Goal: Task Accomplishment & Management: Manage account settings

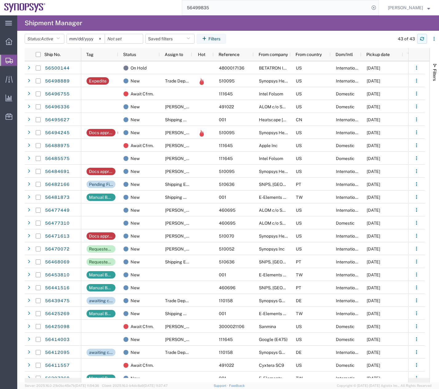
click at [419, 39] on button "button" at bounding box center [422, 39] width 10 height 10
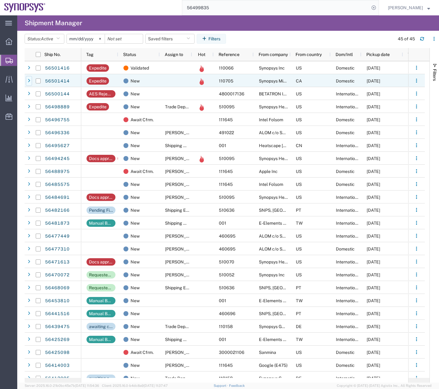
click at [28, 83] on div at bounding box center [29, 81] width 6 height 10
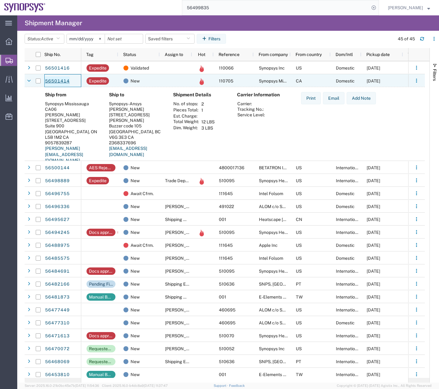
click at [57, 82] on link "56501414" at bounding box center [57, 81] width 25 height 10
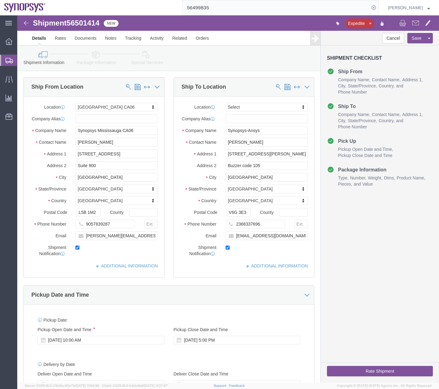
select select "63078"
select select
drag, startPoint x: 419, startPoint y: 44, endPoint x: 416, endPoint y: 1, distance: 43.2
click link "Package Information"
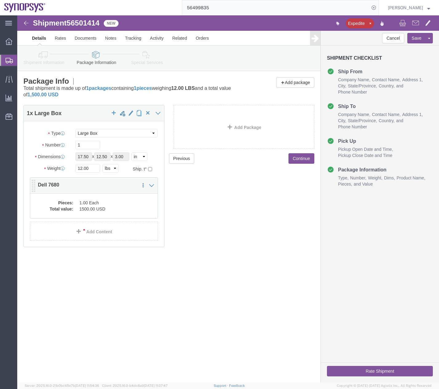
click dd "1500.00 USD"
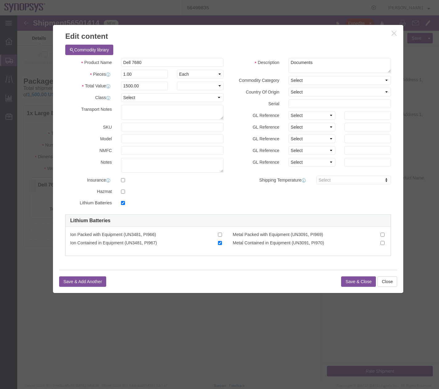
checkbox input "true"
click button "Close"
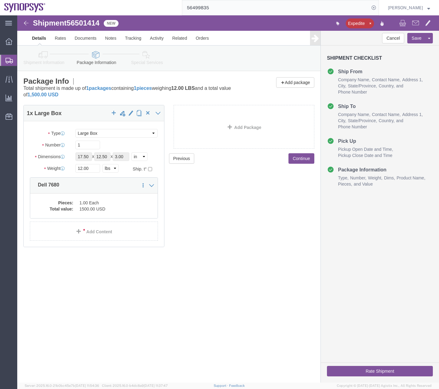
click link "Special Services"
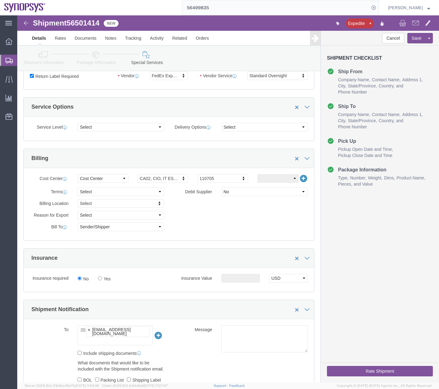
scroll to position [55, 0]
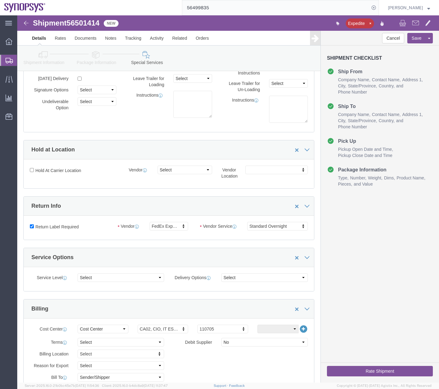
click button "Rate Shipment"
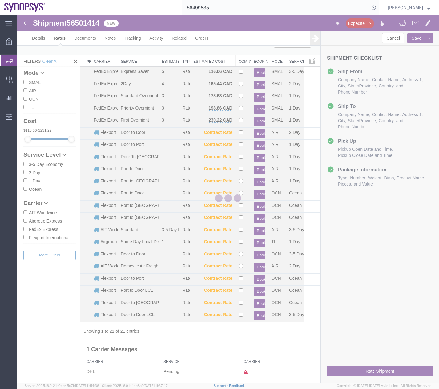
scroll to position [3, 0]
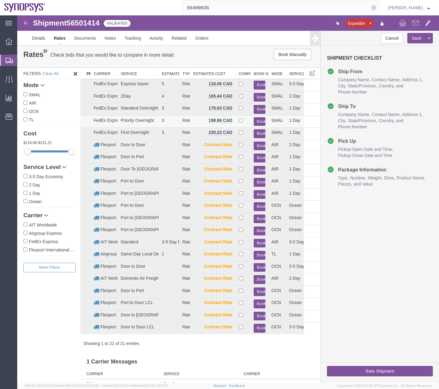
click at [254, 118] on button "Book" at bounding box center [259, 121] width 11 height 9
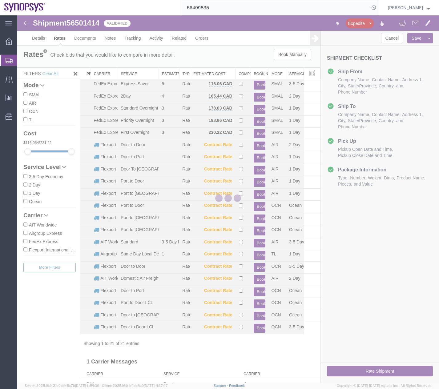
scroll to position [0, 0]
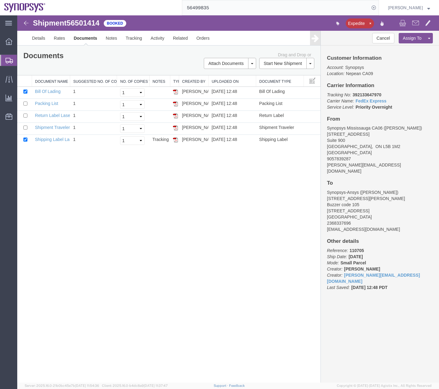
click at [7, 63] on icon at bounding box center [9, 61] width 7 height 6
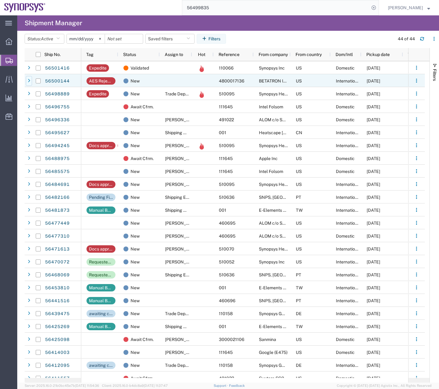
click at [28, 79] on icon at bounding box center [29, 81] width 2 height 4
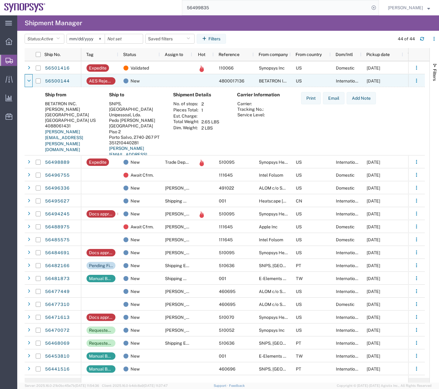
click at [28, 79] on icon at bounding box center [29, 81] width 4 height 4
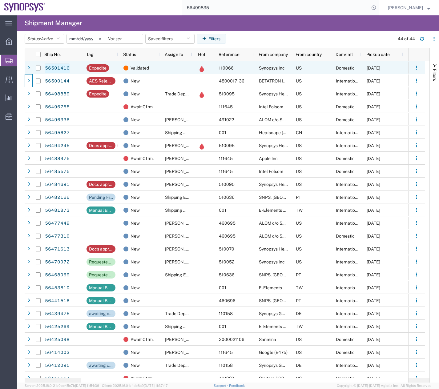
click at [57, 67] on link "56501416" at bounding box center [57, 68] width 25 height 10
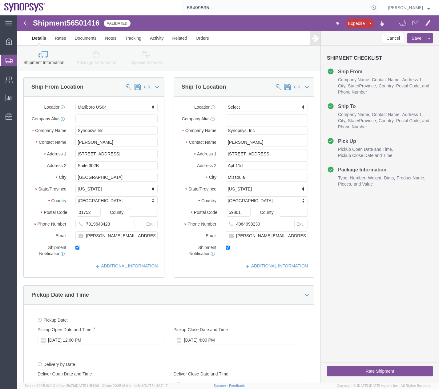
select select "63193"
select select
click div "Cancel Save Preview Assign To Clone Shipment Save As Template Shipment Checklis…"
click icon
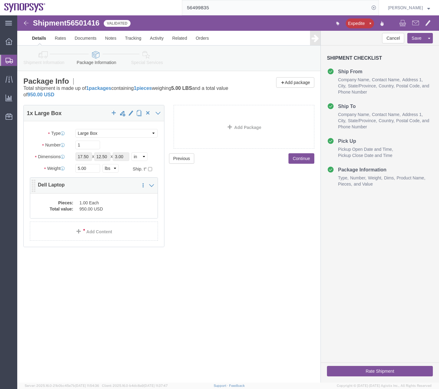
click dd "950.00 USD"
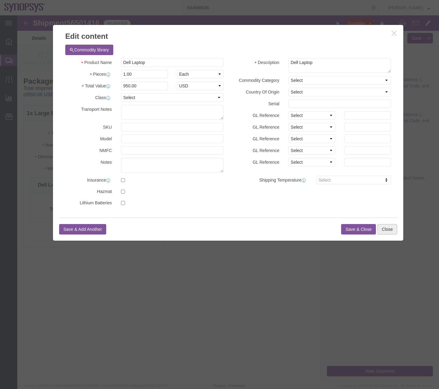
click button "Close"
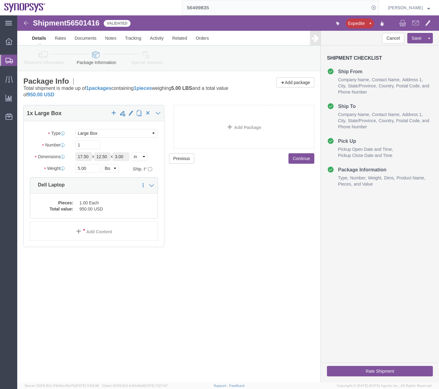
click icon
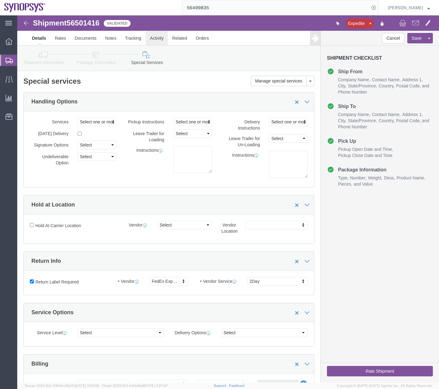
click link "Activity"
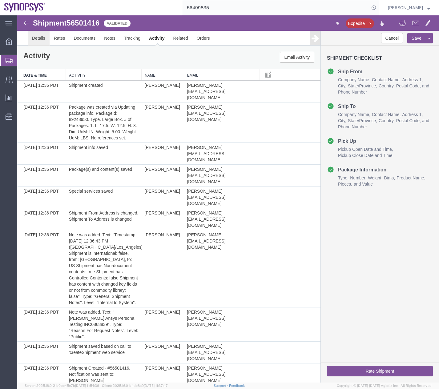
click at [39, 39] on link "Details" at bounding box center [39, 38] width 22 height 15
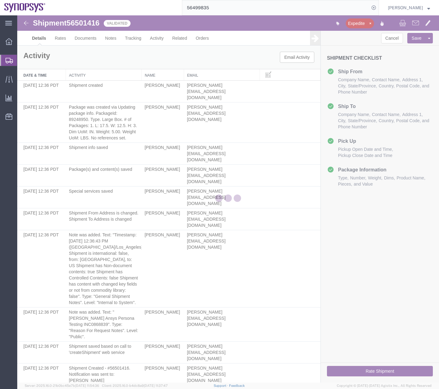
select select "63193"
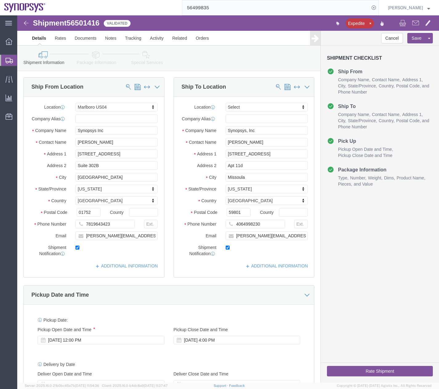
click link "Special Services"
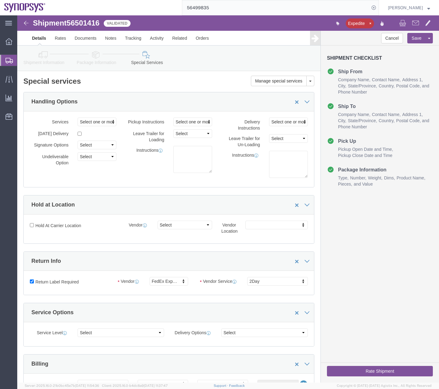
click button "Rate Shipment"
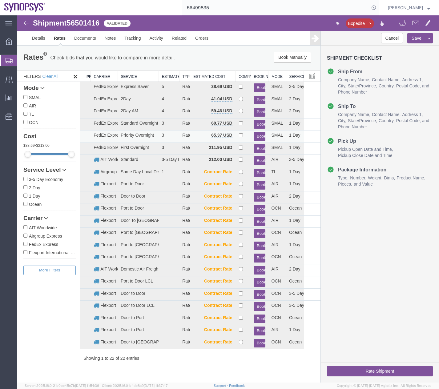
click at [261, 136] on button "Book" at bounding box center [259, 136] width 11 height 9
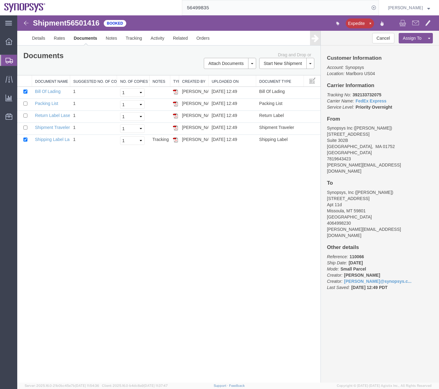
click at [232, 179] on div "Shipment 56501416 5 of 5 Booked Expedite Details Rates Documents Notes Tracking…" at bounding box center [228, 198] width 422 height 367
click at [8, 60] on icon at bounding box center [9, 61] width 7 height 6
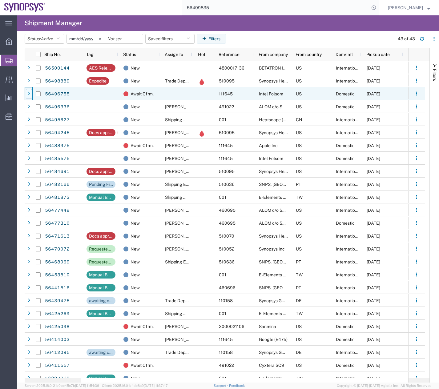
click at [30, 92] on icon at bounding box center [29, 94] width 2 height 4
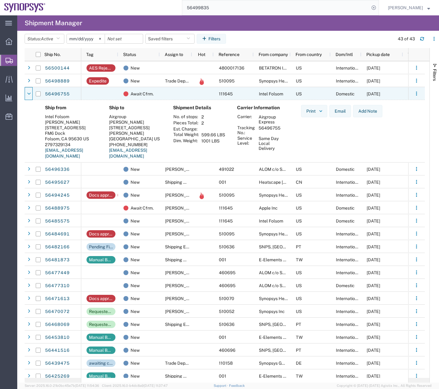
click at [30, 92] on icon at bounding box center [29, 94] width 4 height 4
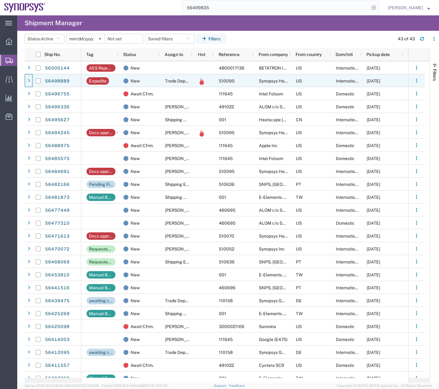
click at [26, 79] on div at bounding box center [29, 81] width 6 height 10
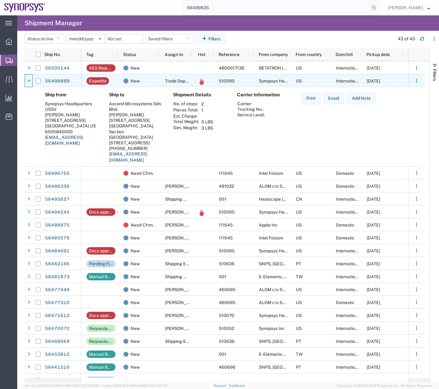
click at [26, 79] on div at bounding box center [29, 81] width 6 height 10
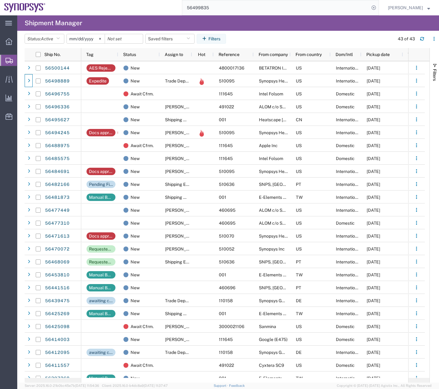
drag, startPoint x: 146, startPoint y: 25, endPoint x: 137, endPoint y: 29, distance: 9.8
click at [137, 29] on div "main_menu Created with Sketch. Collapse Menu Overview Shipments Shipment Manage…" at bounding box center [219, 202] width 439 height 374
type input "391812208483"
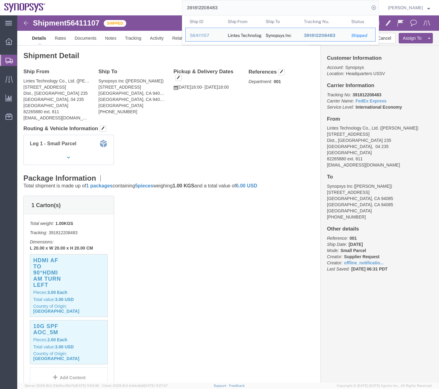
click at [11, 63] on icon at bounding box center [9, 61] width 7 height 6
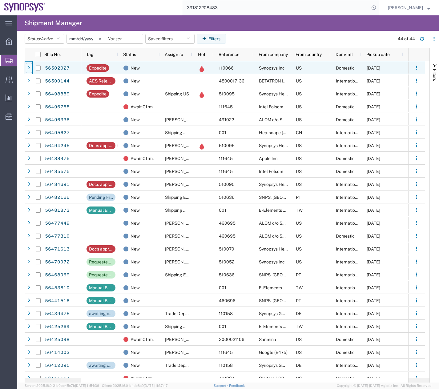
click at [30, 66] on icon at bounding box center [29, 68] width 2 height 4
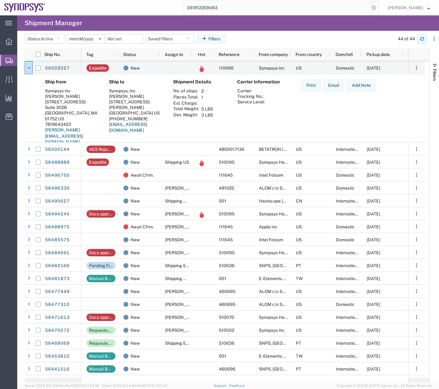
click at [422, 43] on button "button" at bounding box center [422, 39] width 10 height 10
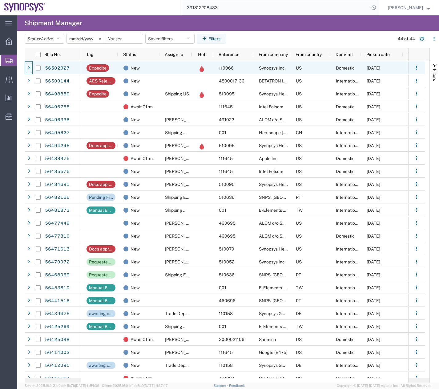
click at [28, 68] on icon at bounding box center [29, 68] width 2 height 4
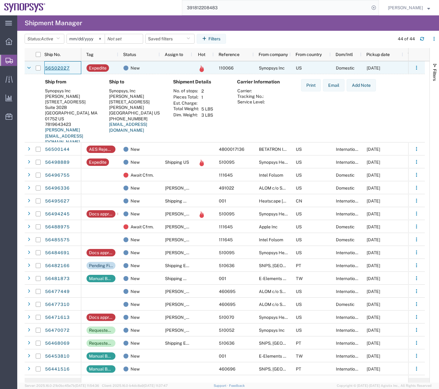
click at [59, 66] on link "56502027" at bounding box center [57, 68] width 25 height 10
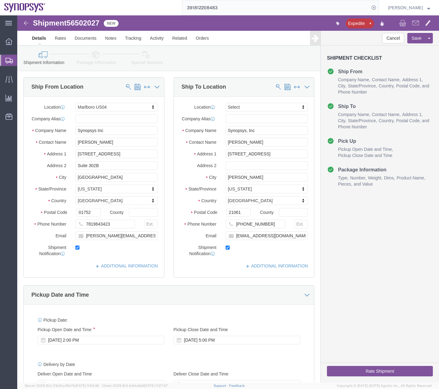
select select "63193"
select select
click icon
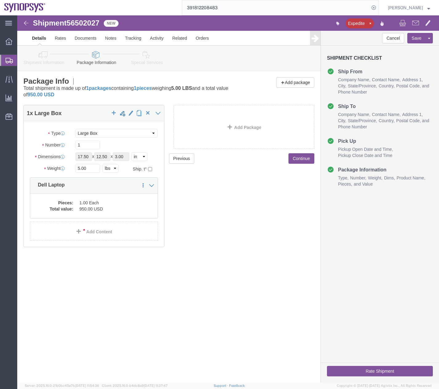
click div "Shipment 56502027 New Expedite Details Rates Documents Notes Tracking Activity …"
click dd "1.00 Each"
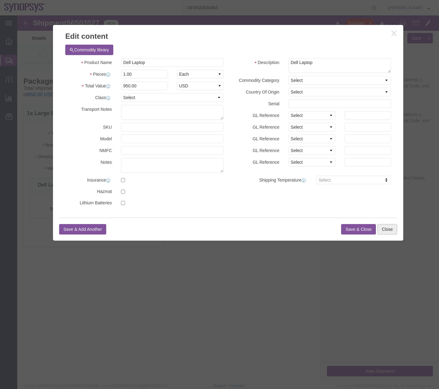
click button "Close"
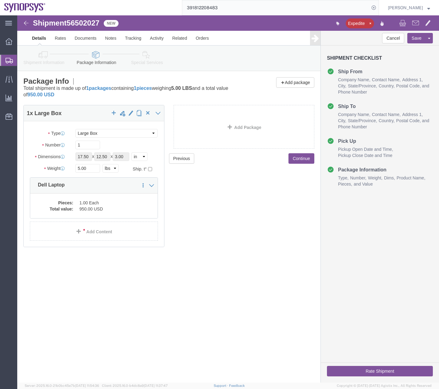
click icon
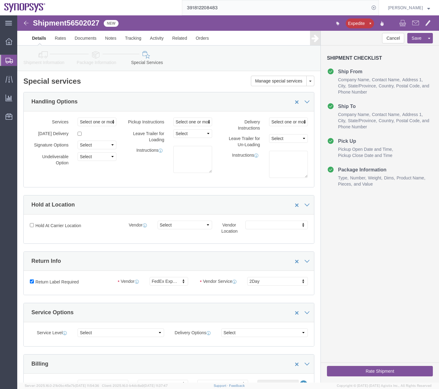
click icon
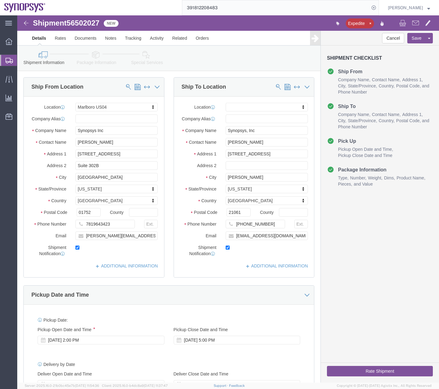
click button "Rate Shipment"
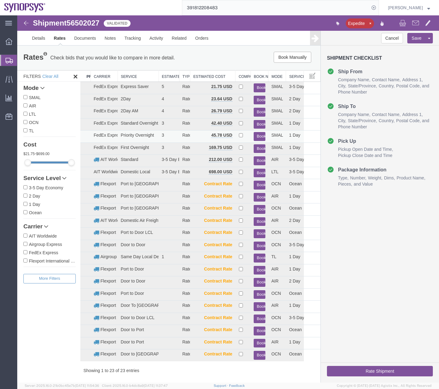
click at [254, 136] on button "Book" at bounding box center [259, 136] width 11 height 9
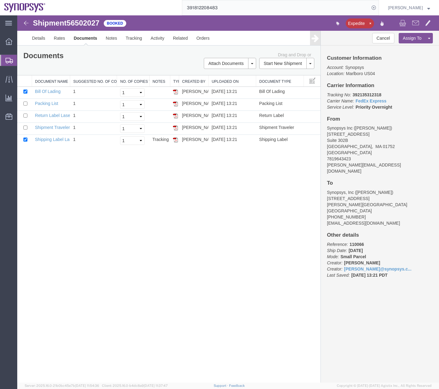
click at [5, 61] on div at bounding box center [8, 60] width 17 height 11
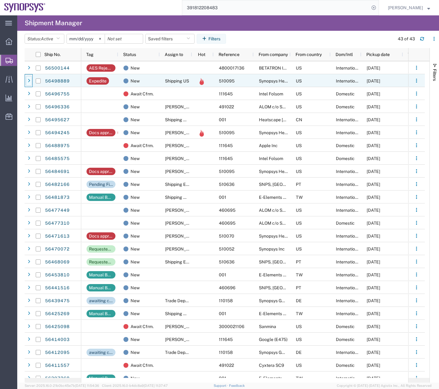
click at [28, 79] on icon at bounding box center [29, 81] width 2 height 4
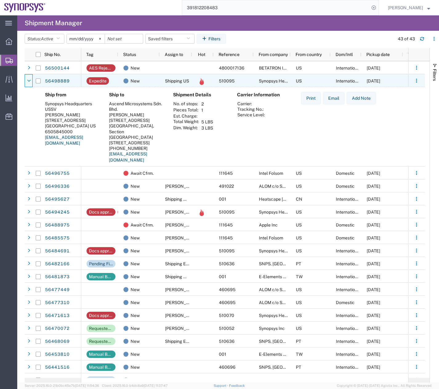
click at [28, 79] on icon at bounding box center [29, 81] width 4 height 4
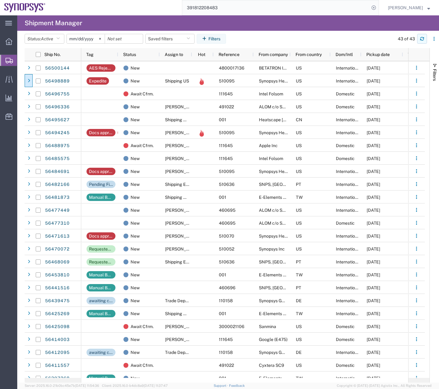
click at [423, 38] on icon "button" at bounding box center [422, 39] width 4 height 4
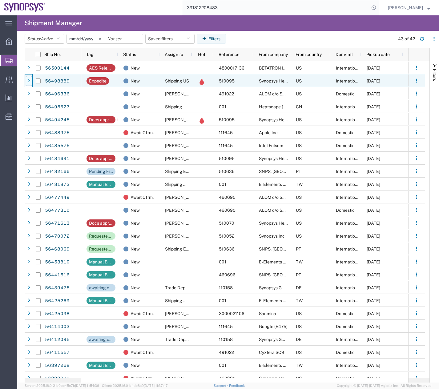
click at [29, 83] on div at bounding box center [29, 81] width 6 height 10
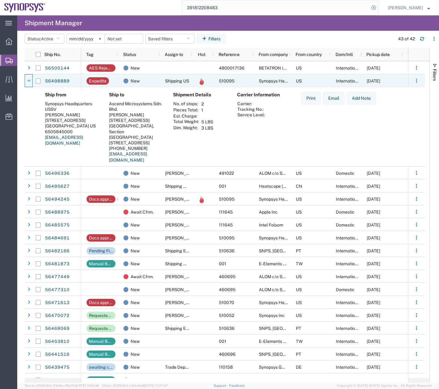
click at [29, 83] on div at bounding box center [29, 81] width 6 height 10
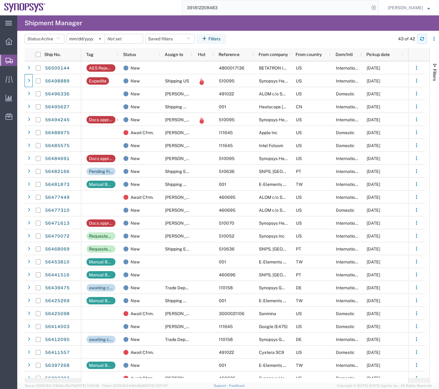
click at [420, 37] on button "button" at bounding box center [422, 39] width 10 height 10
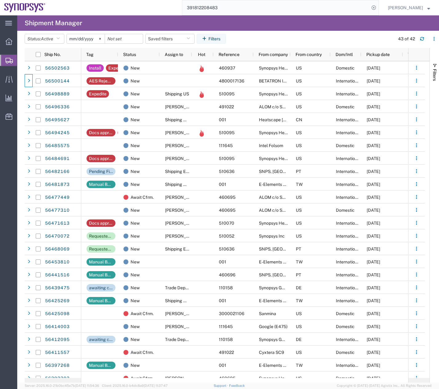
drag, startPoint x: 226, startPoint y: 7, endPoint x: 139, endPoint y: 29, distance: 89.4
click at [147, 27] on div "main_menu Created with Sketch. Collapse Menu Overview Shipments Shipment Manage…" at bounding box center [219, 202] width 439 height 374
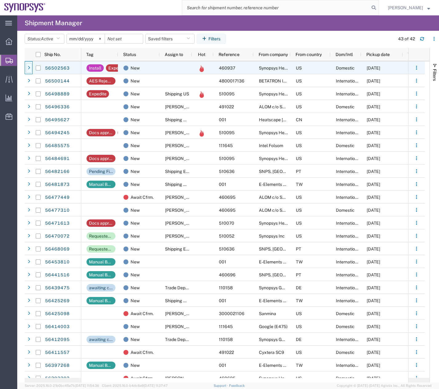
click at [31, 68] on div at bounding box center [29, 68] width 6 height 10
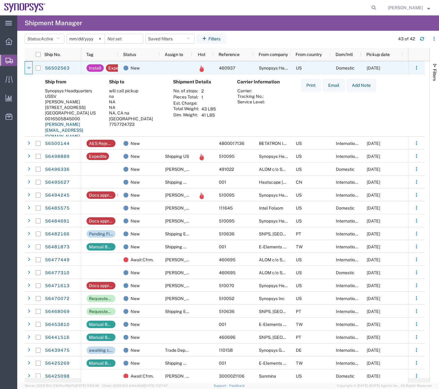
click at [31, 68] on div at bounding box center [29, 68] width 6 height 10
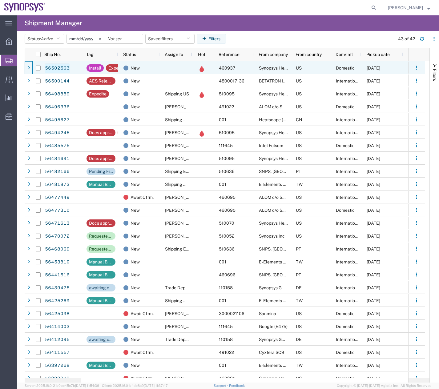
click at [54, 67] on link "56502563" at bounding box center [57, 68] width 25 height 10
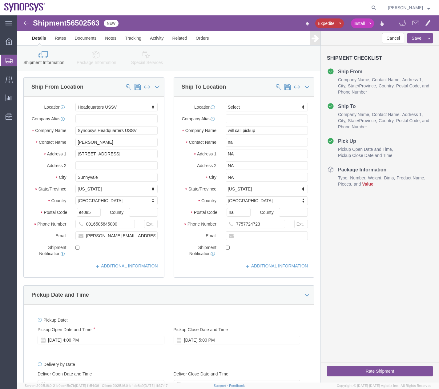
select select "63204"
select select
click at [5, 60] on div at bounding box center [8, 60] width 17 height 11
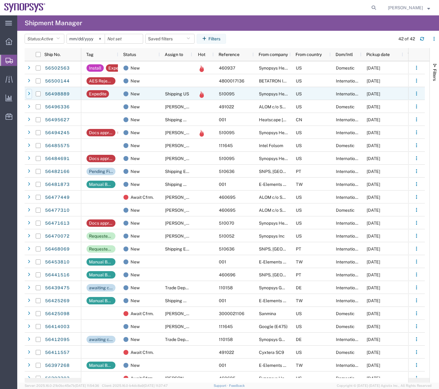
click at [31, 96] on div at bounding box center [29, 94] width 6 height 10
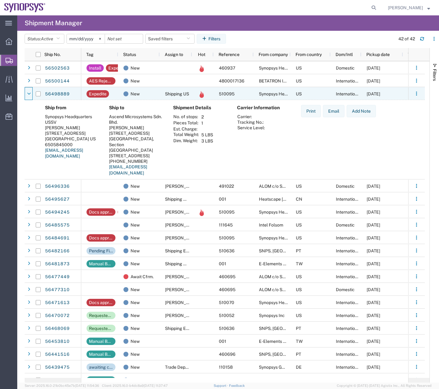
click at [31, 96] on div at bounding box center [29, 94] width 6 height 10
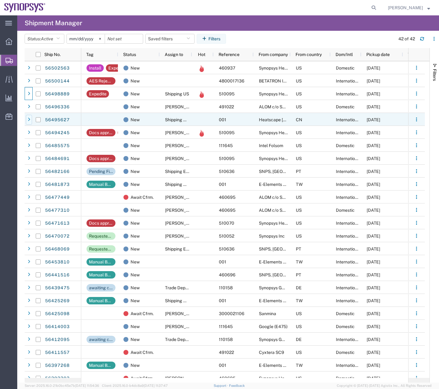
click at [27, 119] on div at bounding box center [29, 120] width 6 height 10
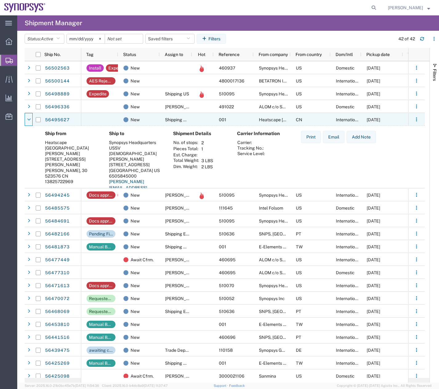
click at [27, 119] on icon at bounding box center [29, 120] width 4 height 4
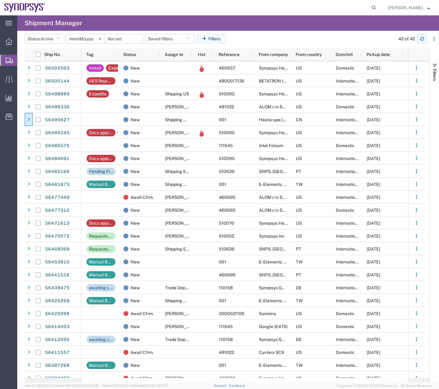
click at [422, 37] on icon "button" at bounding box center [422, 39] width 4 height 4
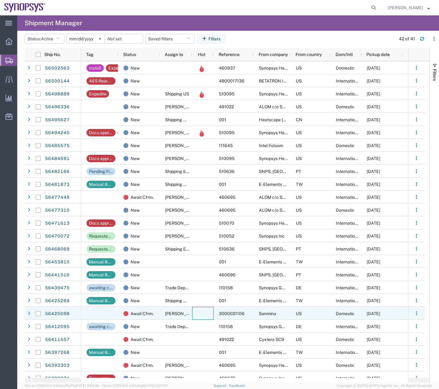
drag, startPoint x: 212, startPoint y: 311, endPoint x: 213, endPoint y: 315, distance: 4.5
click at [213, 315] on div at bounding box center [203, 313] width 22 height 13
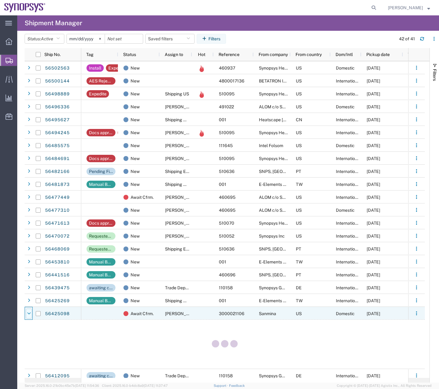
click at [31, 314] on div at bounding box center [29, 314] width 6 height 10
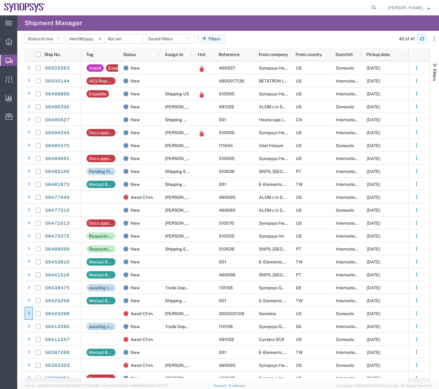
click at [419, 39] on button "button" at bounding box center [422, 39] width 10 height 10
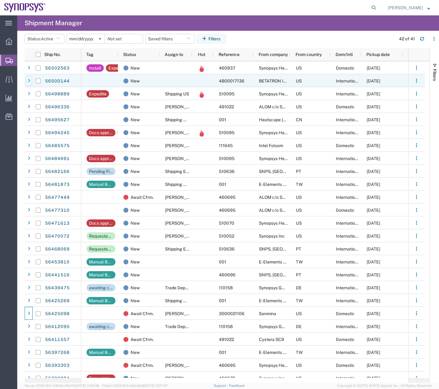
click at [28, 82] on icon at bounding box center [29, 81] width 2 height 4
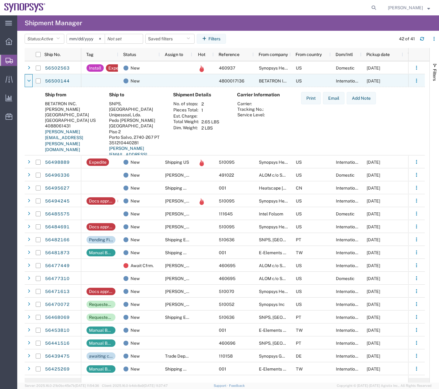
click at [28, 82] on icon at bounding box center [29, 81] width 4 height 4
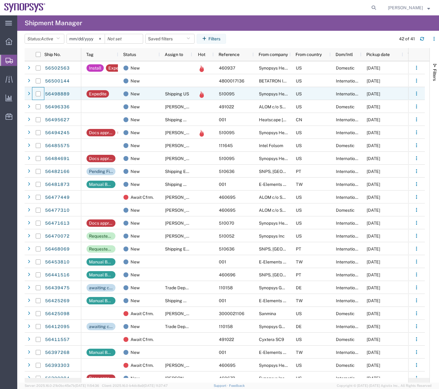
click at [33, 94] on div at bounding box center [38, 93] width 12 height 13
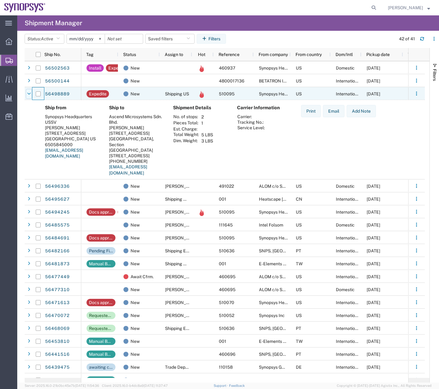
click at [26, 92] on div at bounding box center [29, 94] width 6 height 10
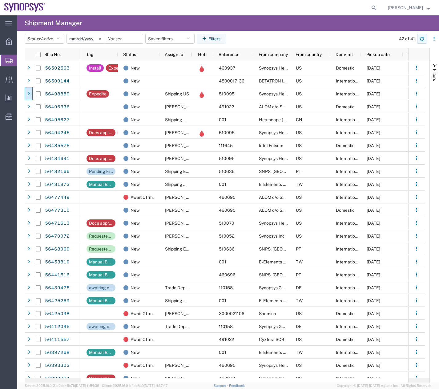
click at [420, 41] on icon "button" at bounding box center [422, 39] width 4 height 4
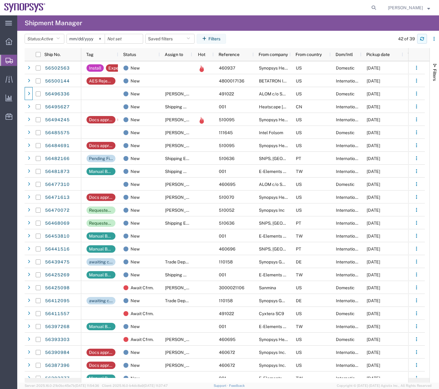
click at [420, 39] on icon "button" at bounding box center [422, 39] width 4 height 4
click at [424, 37] on icon "button" at bounding box center [422, 39] width 4 height 4
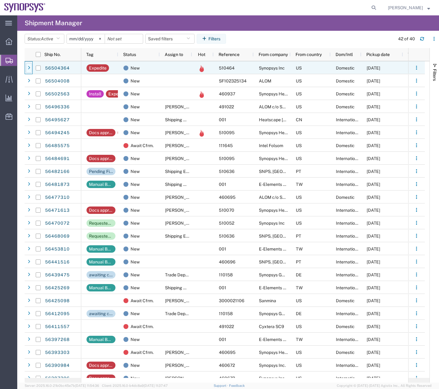
click at [28, 66] on icon at bounding box center [29, 68] width 2 height 4
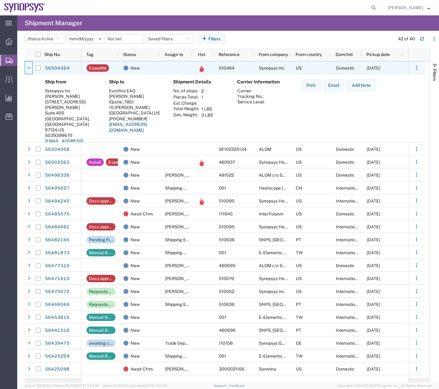
click at [28, 66] on icon at bounding box center [29, 68] width 4 height 4
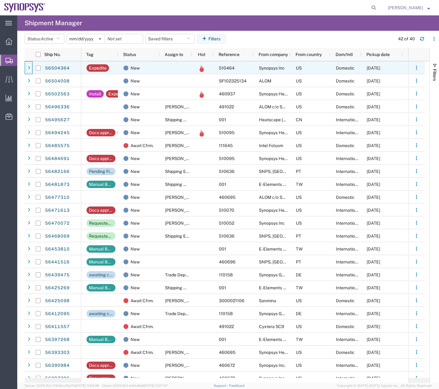
click at [29, 68] on icon at bounding box center [29, 68] width 2 height 4
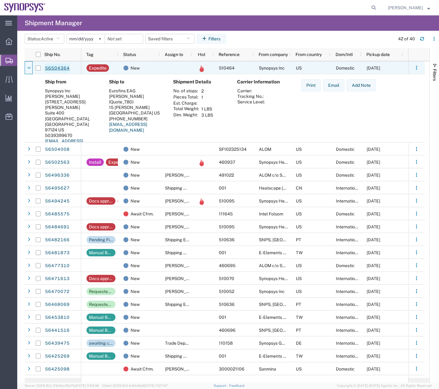
click at [54, 69] on link "56504364" at bounding box center [57, 68] width 25 height 10
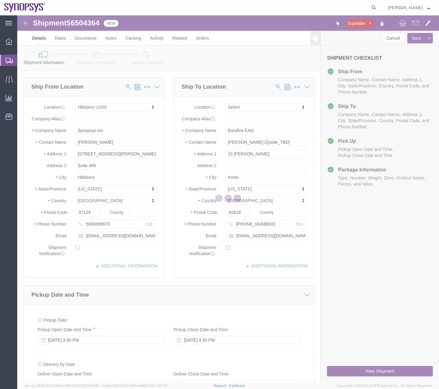
select select "63190"
select select
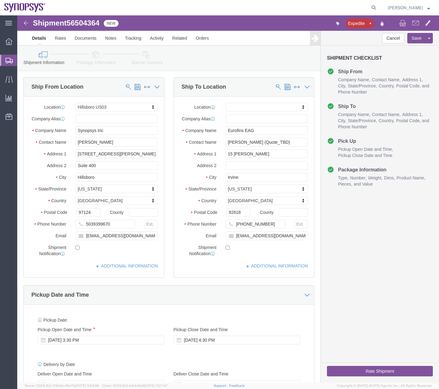
click link "Package Information"
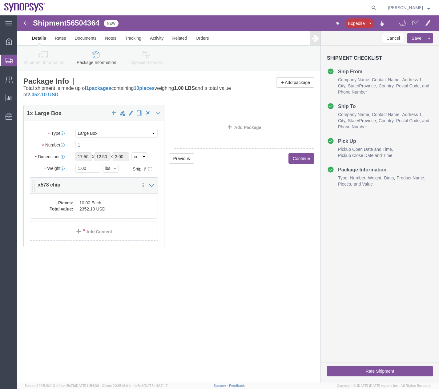
click dd "10.00 Each"
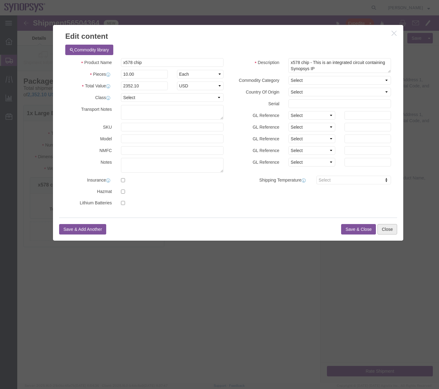
click button "Close"
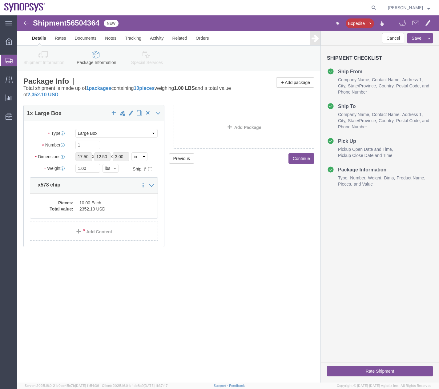
click icon
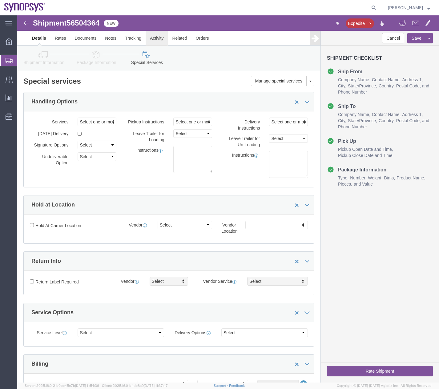
click link "Activity"
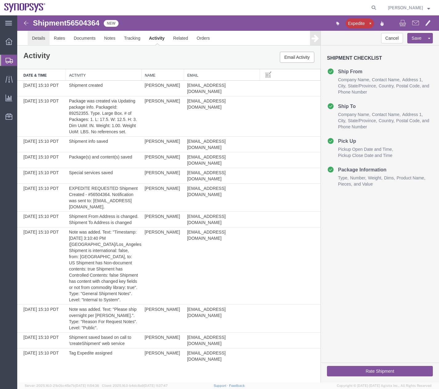
click at [36, 39] on link "Details" at bounding box center [39, 38] width 22 height 15
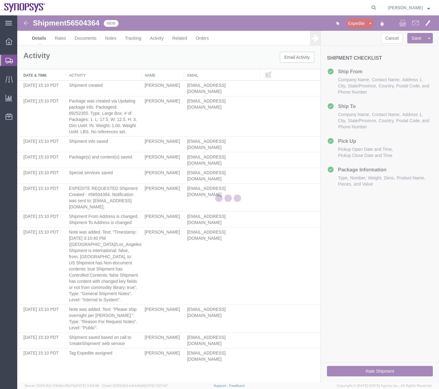
select select "63190"
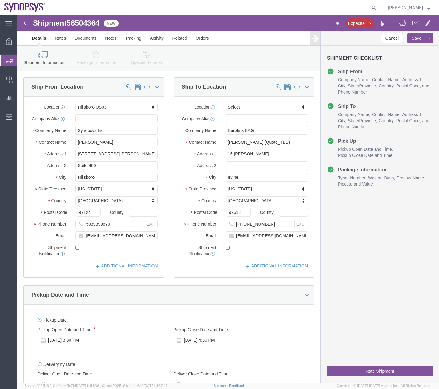
click icon
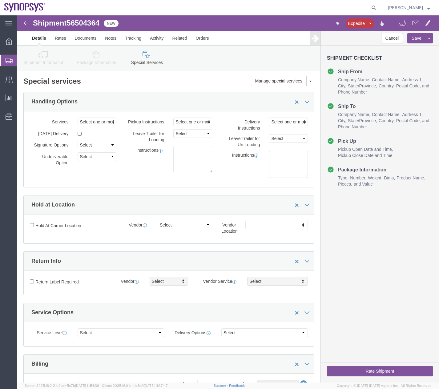
click icon
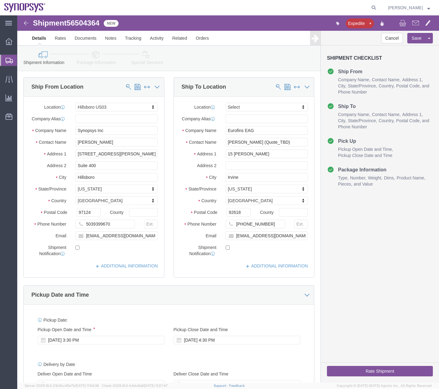
click button "Rate Shipment"
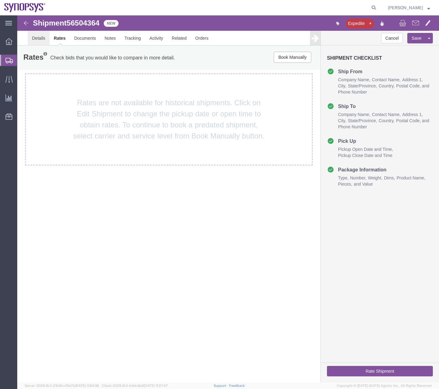
click at [28, 39] on link "Details" at bounding box center [39, 38] width 22 height 15
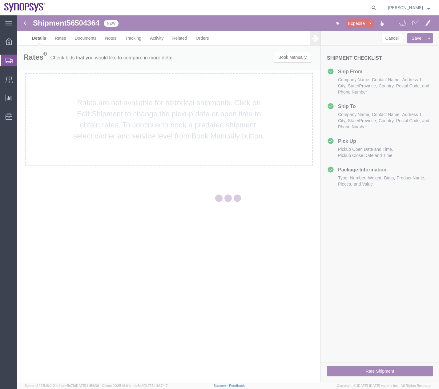
select select "63190"
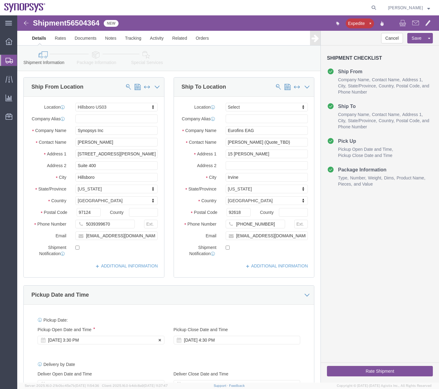
click div "[DATE] 3:30 PM"
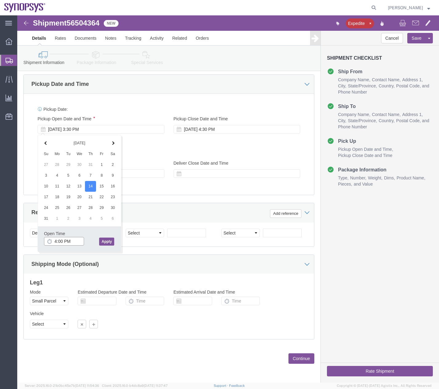
type input "4:00 PM"
click button "Apply"
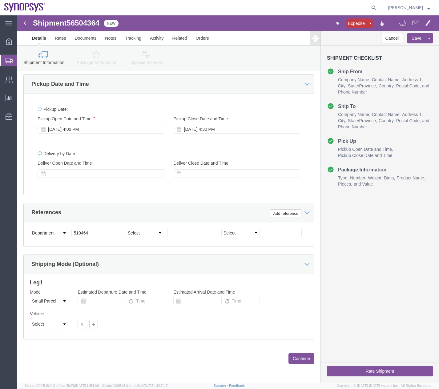
click button "Rate Shipment"
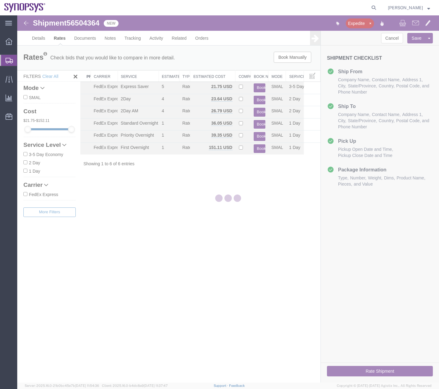
scroll to position [0, 0]
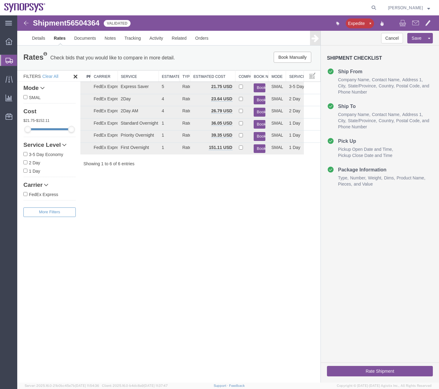
click at [260, 135] on button "Book" at bounding box center [259, 136] width 11 height 9
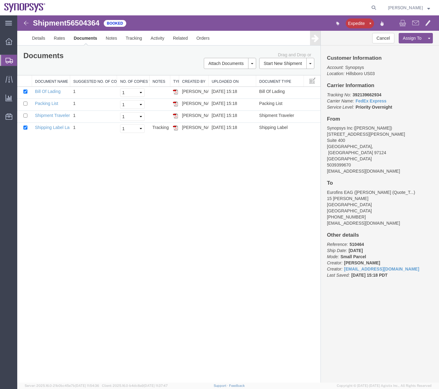
click at [10, 57] on div at bounding box center [8, 60] width 17 height 11
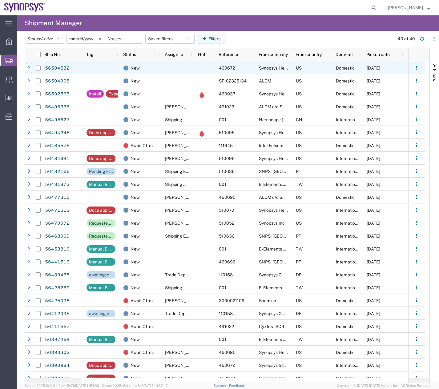
click at [29, 67] on icon at bounding box center [29, 68] width 2 height 4
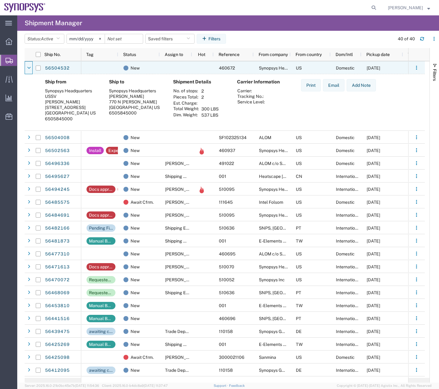
click at [29, 67] on icon at bounding box center [29, 68] width 4 height 4
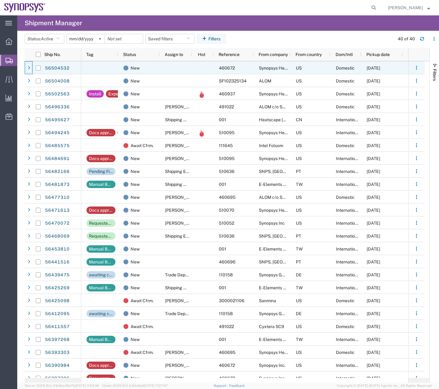
click at [29, 67] on icon at bounding box center [29, 68] width 2 height 4
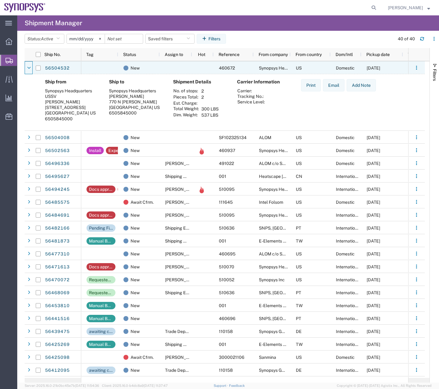
click at [29, 67] on icon at bounding box center [29, 68] width 4 height 4
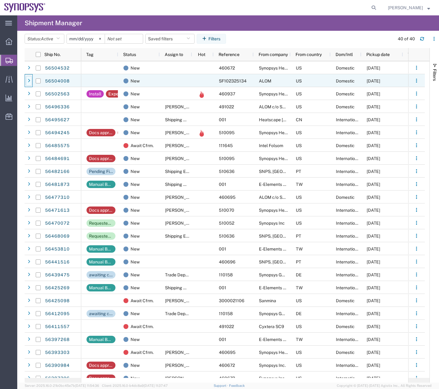
click at [29, 80] on icon at bounding box center [29, 81] width 2 height 4
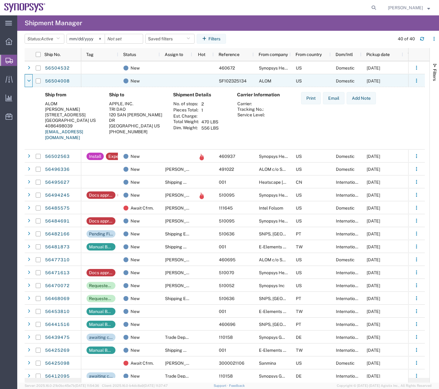
click at [29, 80] on icon at bounding box center [29, 81] width 4 height 4
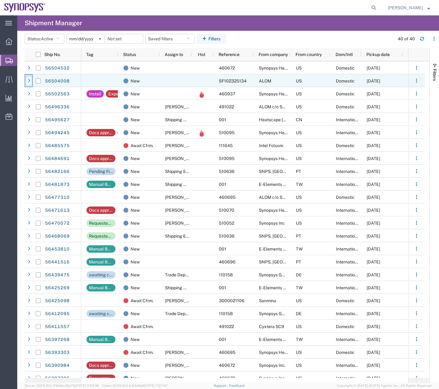
click at [27, 79] on div at bounding box center [29, 81] width 6 height 10
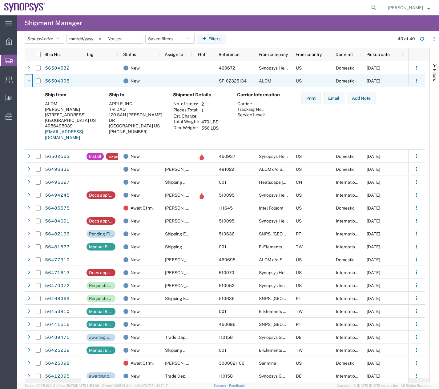
click at [27, 79] on icon at bounding box center [29, 81] width 4 height 4
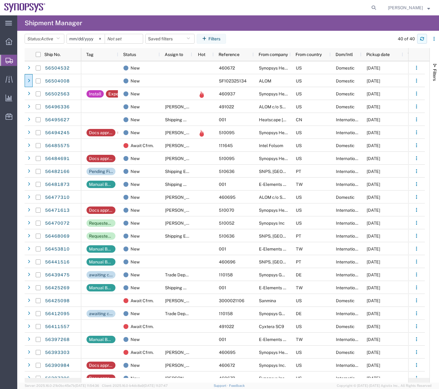
click at [424, 40] on button "button" at bounding box center [422, 39] width 10 height 10
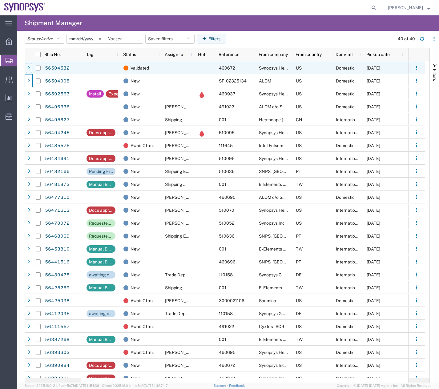
click at [28, 67] on icon at bounding box center [29, 68] width 2 height 4
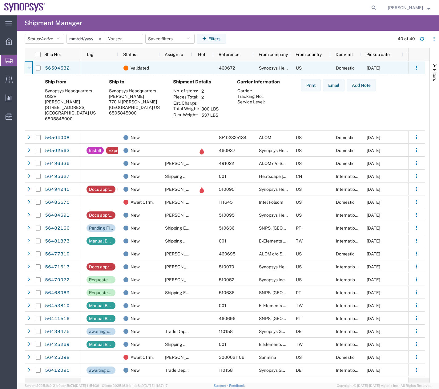
click at [28, 67] on icon at bounding box center [29, 68] width 4 height 4
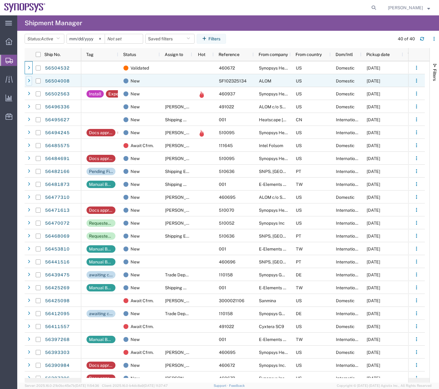
click at [29, 82] on icon at bounding box center [29, 81] width 2 height 4
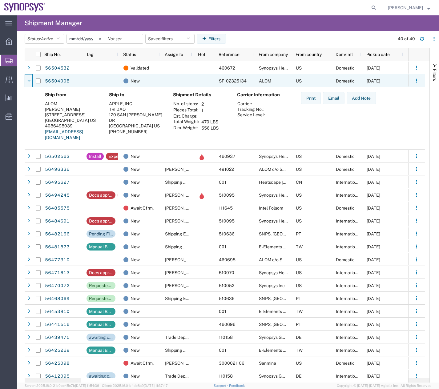
click at [29, 82] on icon at bounding box center [29, 81] width 4 height 4
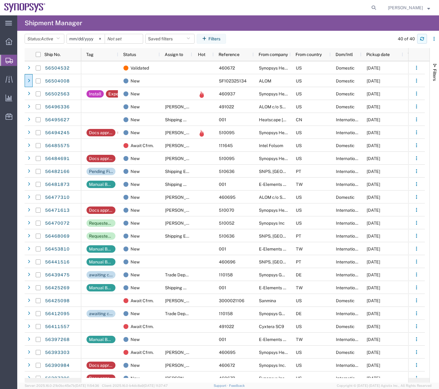
click at [421, 38] on icon "button" at bounding box center [422, 38] width 4 height 2
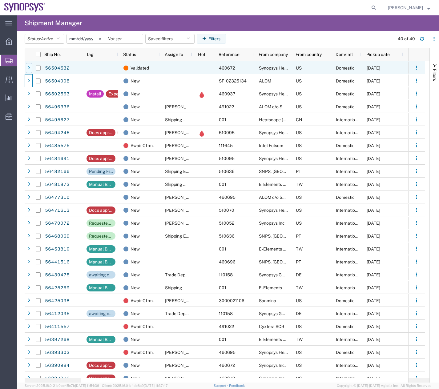
click at [30, 67] on icon at bounding box center [29, 68] width 2 height 4
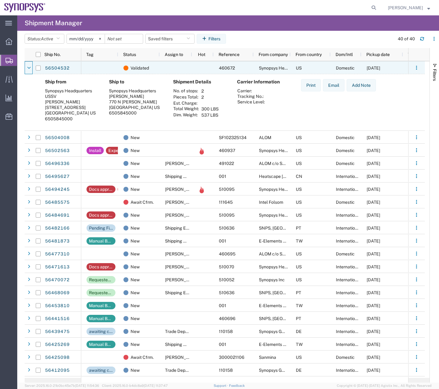
click at [30, 67] on icon at bounding box center [29, 68] width 4 height 4
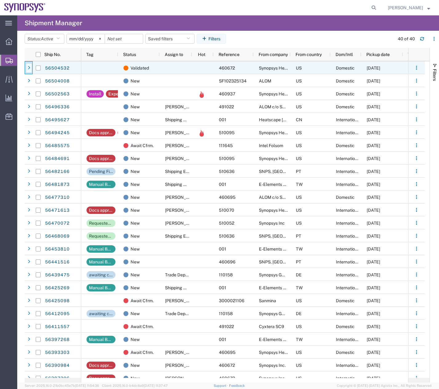
click at [28, 67] on icon at bounding box center [29, 68] width 2 height 4
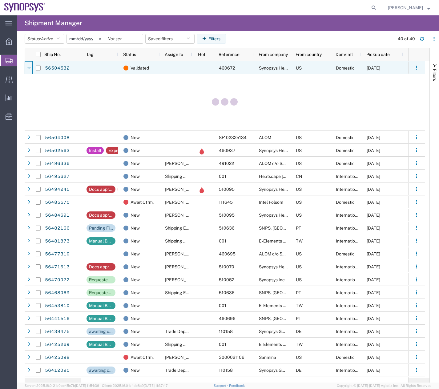
click at [28, 67] on icon at bounding box center [29, 68] width 4 height 4
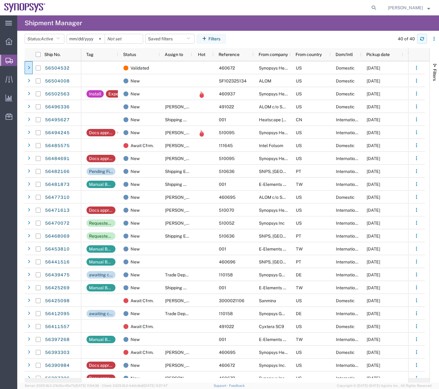
click at [421, 39] on icon "button" at bounding box center [422, 40] width 4 height 2
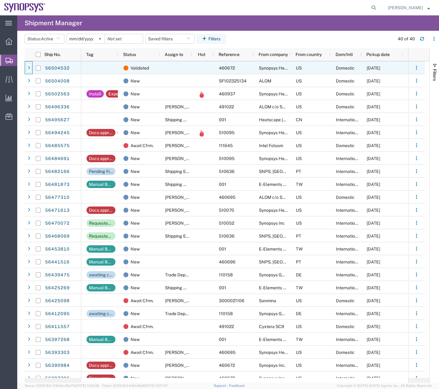
click at [28, 67] on icon at bounding box center [29, 68] width 2 height 4
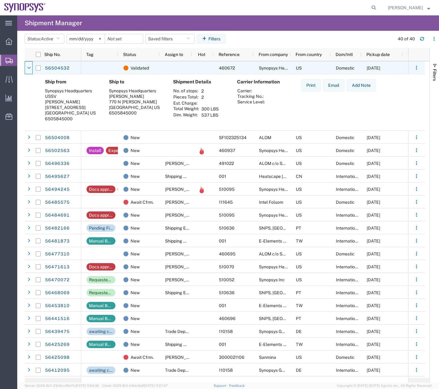
click at [28, 67] on icon at bounding box center [29, 68] width 4 height 4
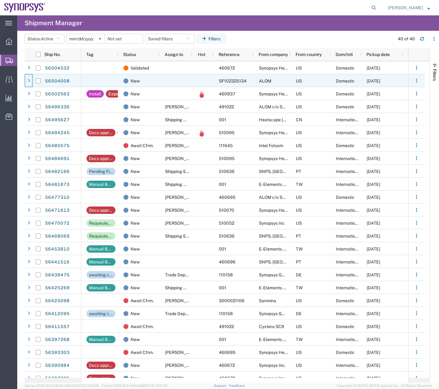
click at [26, 82] on div at bounding box center [29, 81] width 6 height 10
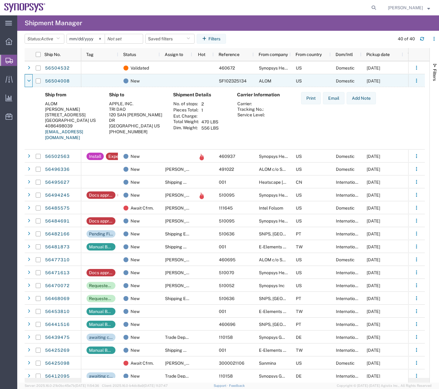
click at [26, 82] on div at bounding box center [29, 81] width 6 height 10
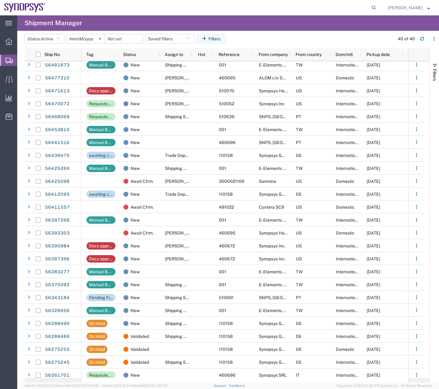
scroll to position [200, 0]
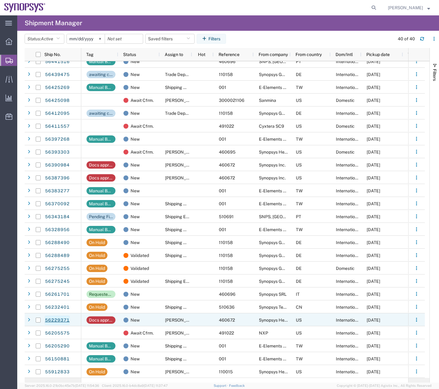
click at [51, 320] on link "56229371" at bounding box center [57, 320] width 25 height 10
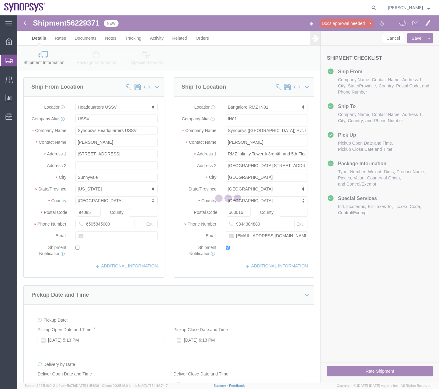
select select "63204"
select select "63114"
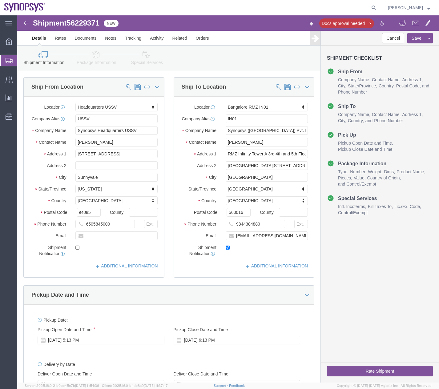
click at [3, 62] on div at bounding box center [8, 60] width 17 height 11
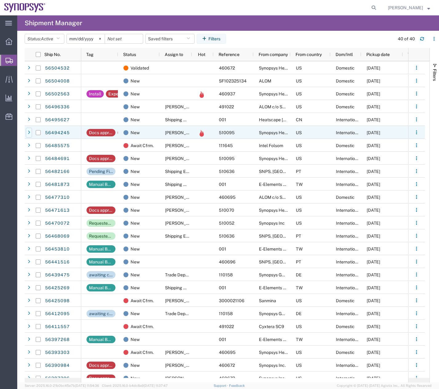
click at [29, 130] on icon at bounding box center [29, 132] width 2 height 4
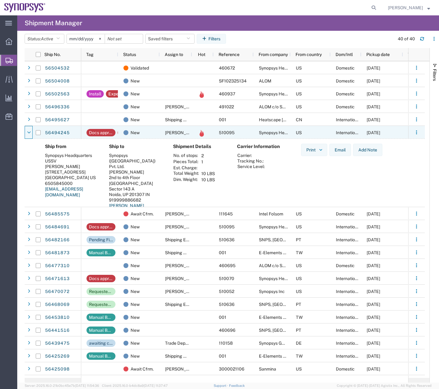
click at [29, 130] on icon at bounding box center [29, 132] width 4 height 4
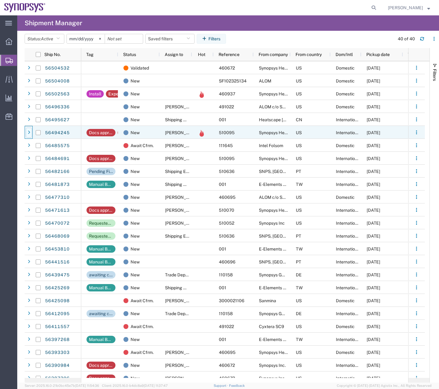
click at [29, 130] on icon at bounding box center [29, 132] width 2 height 4
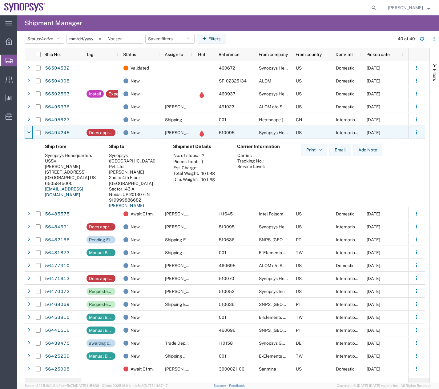
click at [29, 130] on icon at bounding box center [29, 132] width 4 height 4
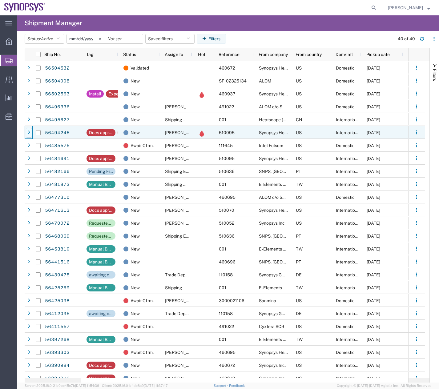
click at [29, 130] on icon at bounding box center [29, 132] width 2 height 4
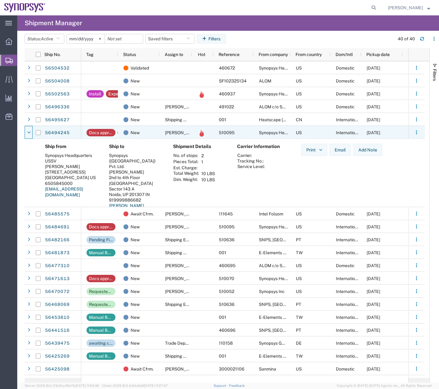
click at [29, 130] on icon at bounding box center [29, 132] width 4 height 4
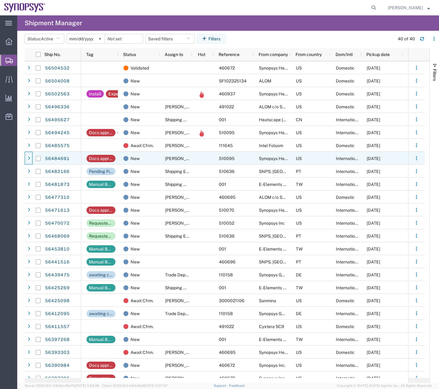
click at [30, 158] on icon at bounding box center [29, 158] width 2 height 4
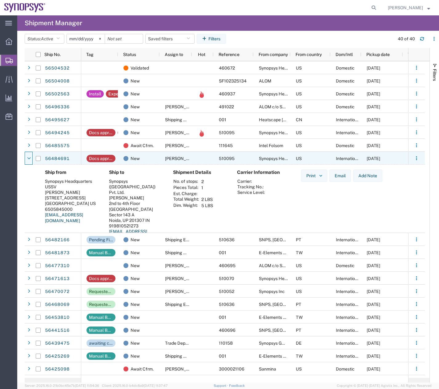
click at [30, 158] on icon at bounding box center [29, 158] width 4 height 4
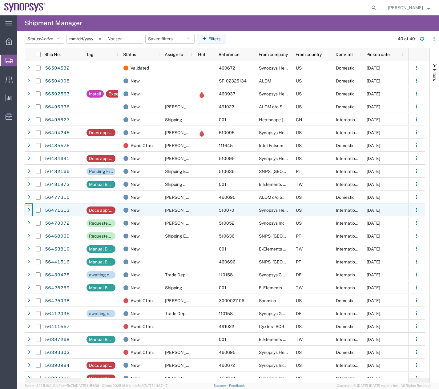
click at [28, 209] on icon at bounding box center [29, 210] width 2 height 4
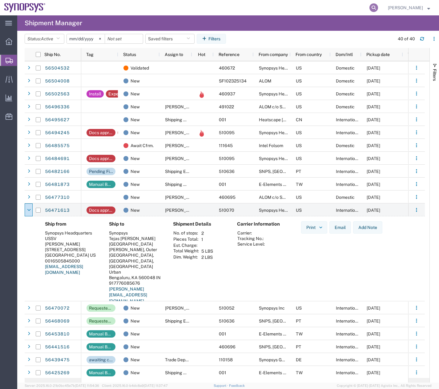
click at [378, 7] on icon at bounding box center [373, 7] width 9 height 9
paste input "RITM0279049"
drag, startPoint x: 176, startPoint y: 16, endPoint x: 130, endPoint y: 32, distance: 49.2
click at [167, 19] on div "main_menu Created with Sketch. Collapse Menu Overview Shipments Shipment Manage…" at bounding box center [219, 202] width 439 height 374
type input "9"
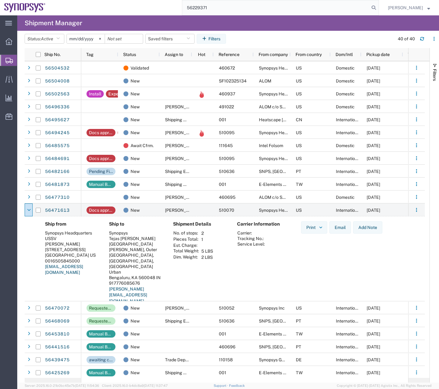
type input "56229371"
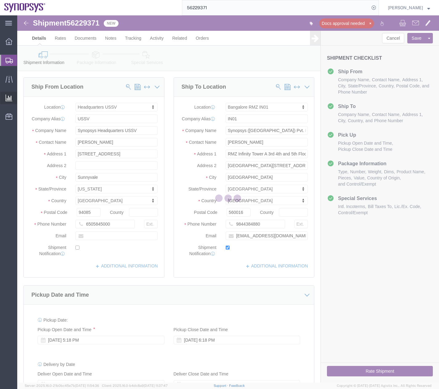
select select "63204"
select select "63114"
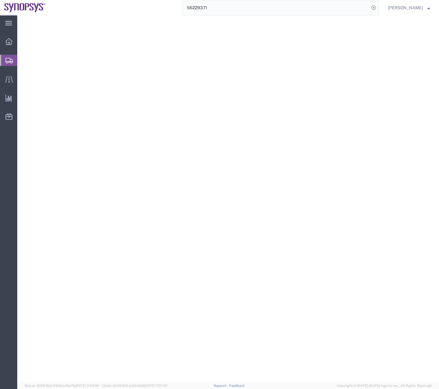
select select "63204"
select select "63114"
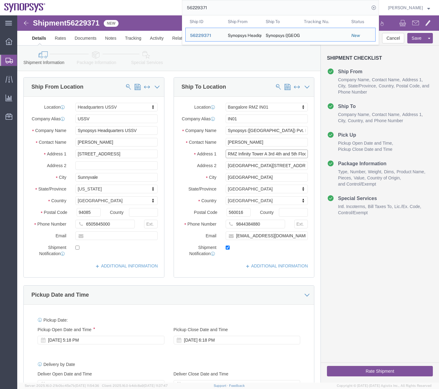
scroll to position [0, 4]
drag, startPoint x: 209, startPoint y: 138, endPoint x: 304, endPoint y: 135, distance: 95.2
click form "Shipment 56229371 New Docs approval needed Details Rates Documents Notes Tracki…"
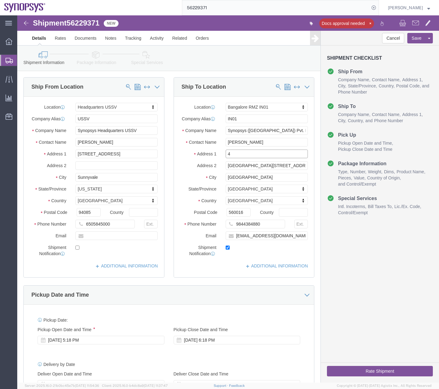
scroll to position [0, 0]
type input "4th FLR. [PERSON_NAME][GEOGRAPHIC_DATA], [GEOGRAPHIC_DATA]."
select select
drag, startPoint x: 268, startPoint y: 152, endPoint x: 204, endPoint y: 155, distance: 64.7
click div "Location My Profile Location [GEOGRAPHIC_DATA] DE04 Agrate Brianza IT01 [GEOGRA…"
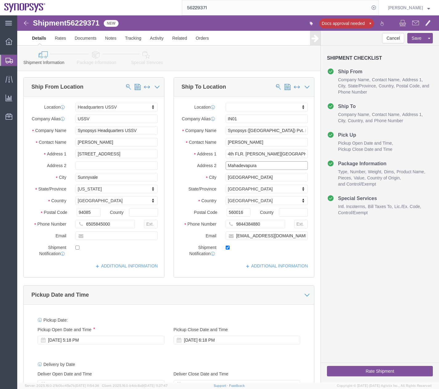
type input "Mahadevapura"
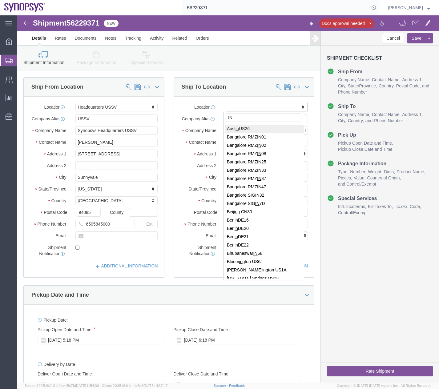
type input "I"
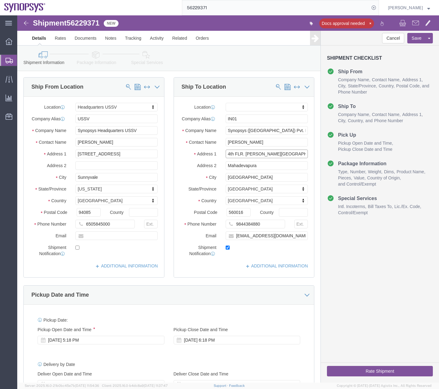
click input "4th FLR. [PERSON_NAME][GEOGRAPHIC_DATA], [GEOGRAPHIC_DATA]."
type input "4th FLR. Troy Building, Bagmane Capital"
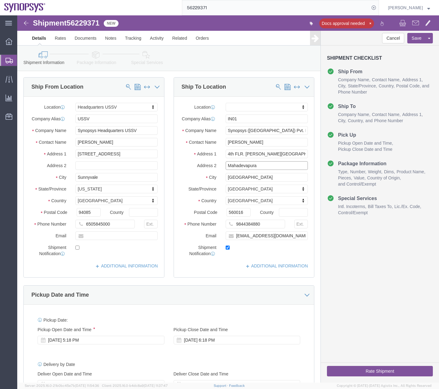
drag, startPoint x: 226, startPoint y: 150, endPoint x: 180, endPoint y: 157, distance: 46.6
click div "Location My Profile Location Aachen DE04 Agrate Brianza IT01 Aschheim DE02 Atla…"
type input "Business park, Mahadevapura Village"
click button "Save"
drag, startPoint x: 8, startPoint y: 60, endPoint x: 2, endPoint y: 59, distance: 5.9
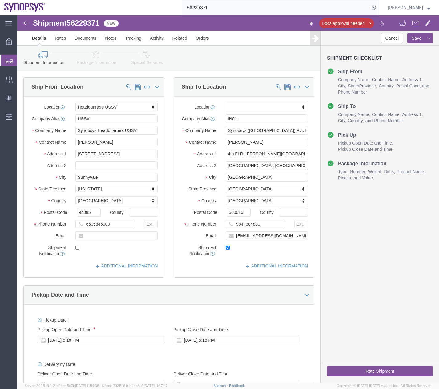
click at [8, 60] on icon at bounding box center [9, 61] width 7 height 6
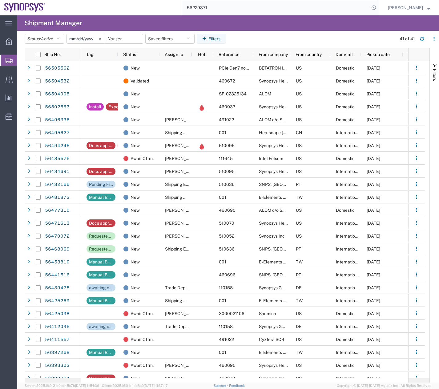
click at [427, 40] on div "41 of 41" at bounding box center [416, 39] width 46 height 10
click at [422, 38] on icon "button" at bounding box center [422, 39] width 4 height 4
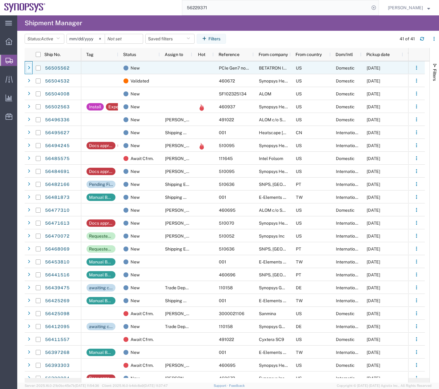
click at [26, 68] on div at bounding box center [29, 68] width 6 height 10
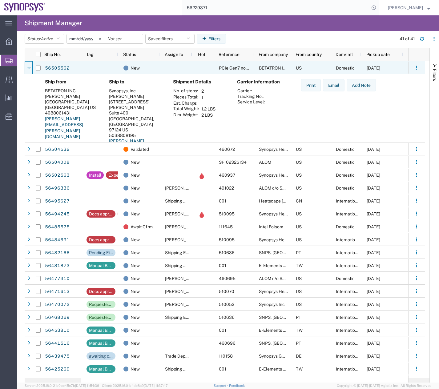
click at [26, 68] on div at bounding box center [29, 68] width 6 height 10
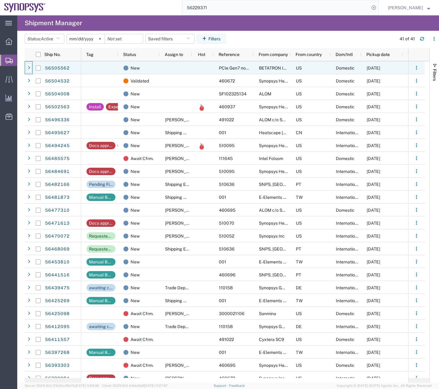
click at [26, 68] on div at bounding box center [29, 68] width 6 height 10
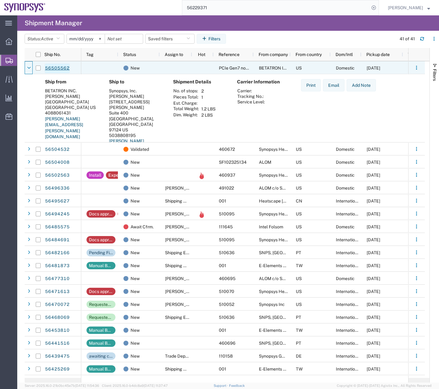
click at [51, 70] on link "56505562" at bounding box center [57, 68] width 25 height 10
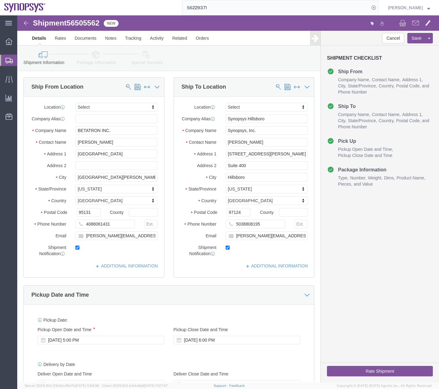
select select
click icon
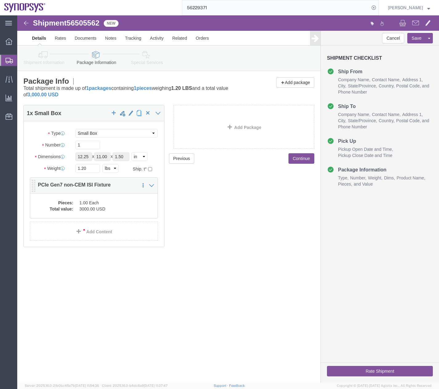
click dd "3000.00 USD"
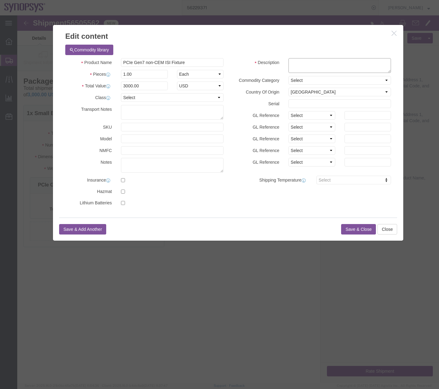
click textarea
drag, startPoint x: 141, startPoint y: 48, endPoint x: 103, endPoint y: 51, distance: 37.7
click div "PCIe Gen7 non-CEM ISI Fixture"
click textarea
paste textarea "PCIe Gen7 non-CEM ISI Fixture"
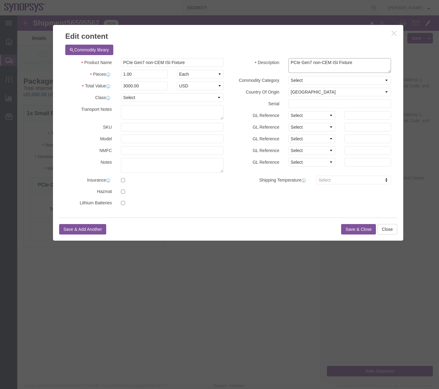
type textarea "PCIe Gen7 non-CEM ISI Fixture"
click button "Save & Close"
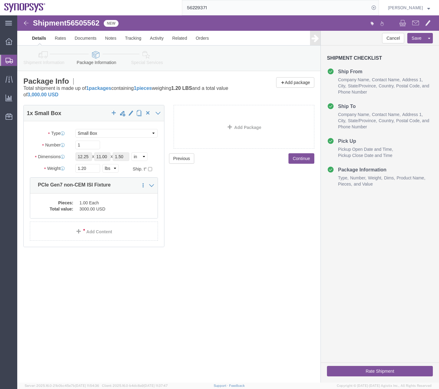
click icon
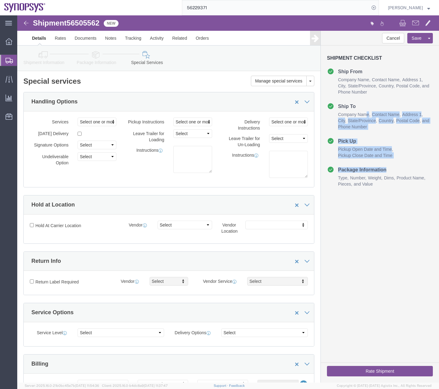
drag, startPoint x: 416, startPoint y: 105, endPoint x: 416, endPoint y: 165, distance: 59.7
click div "Shipment Checklist Ship From Company Name Contact Name Address 1 City State/Pro…"
drag, startPoint x: 416, startPoint y: 165, endPoint x: 364, endPoint y: 265, distance: 113.6
click div "Cancel Save Assign To Clone Shipment Save As Template Shipment Checklist Ship F…"
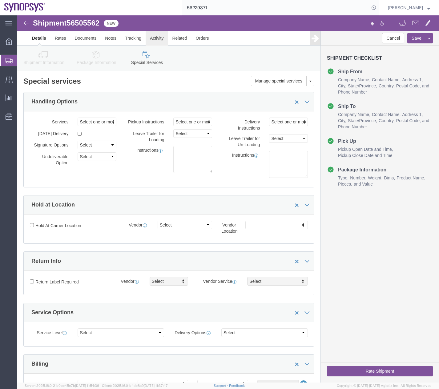
click link "Activity"
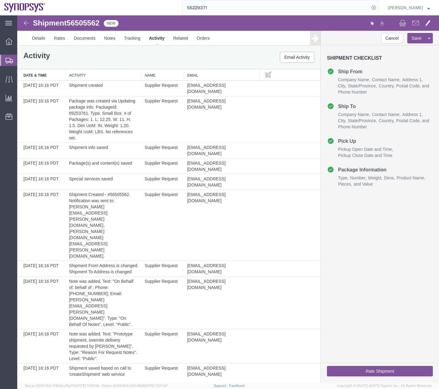
click at [361, 375] on button "Rate Shipment" at bounding box center [380, 371] width 106 height 10
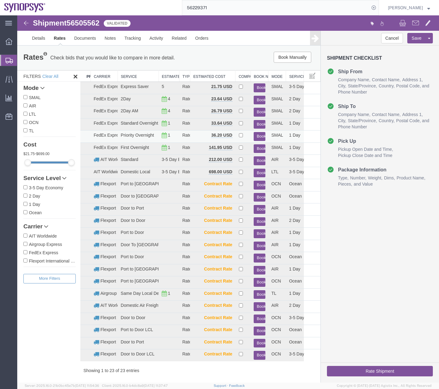
click at [260, 135] on button "Book" at bounding box center [259, 136] width 11 height 9
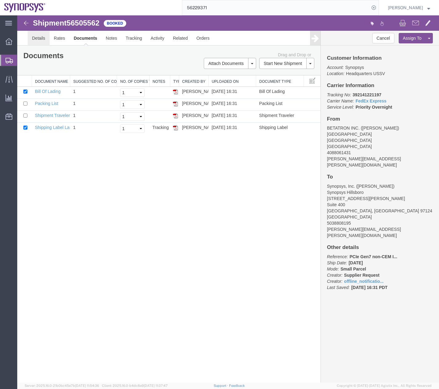
click at [37, 41] on link "Details" at bounding box center [39, 38] width 22 height 15
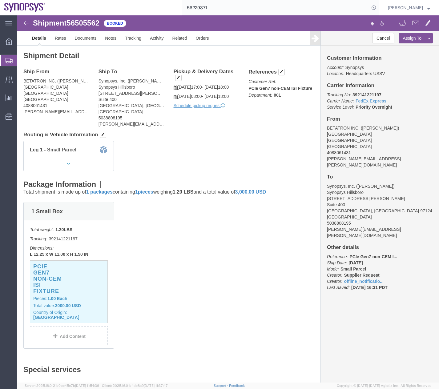
click at [6, 61] on icon at bounding box center [9, 61] width 7 height 6
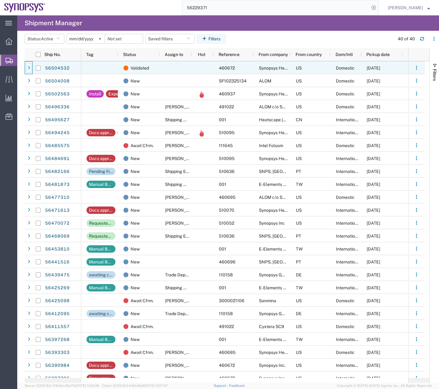
click at [29, 67] on icon at bounding box center [29, 68] width 2 height 4
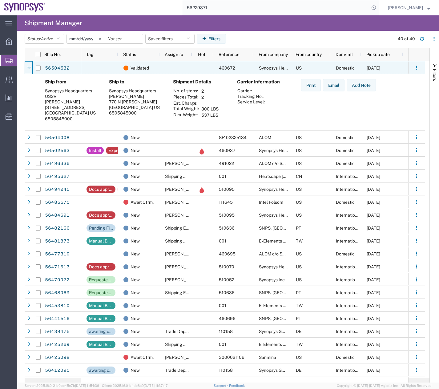
click at [29, 67] on icon at bounding box center [29, 68] width 4 height 4
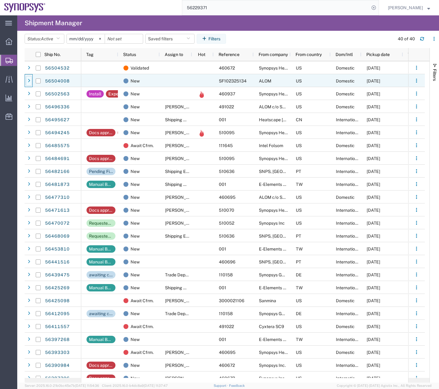
click at [28, 85] on div at bounding box center [29, 81] width 6 height 10
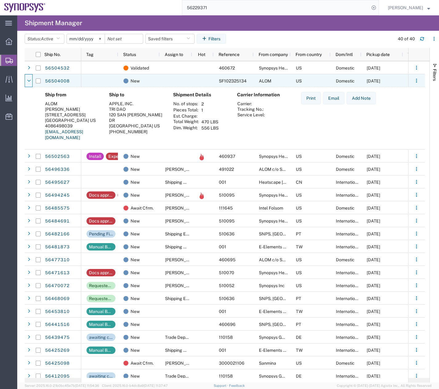
click at [28, 85] on div at bounding box center [29, 81] width 6 height 10
